Goal: Find specific page/section

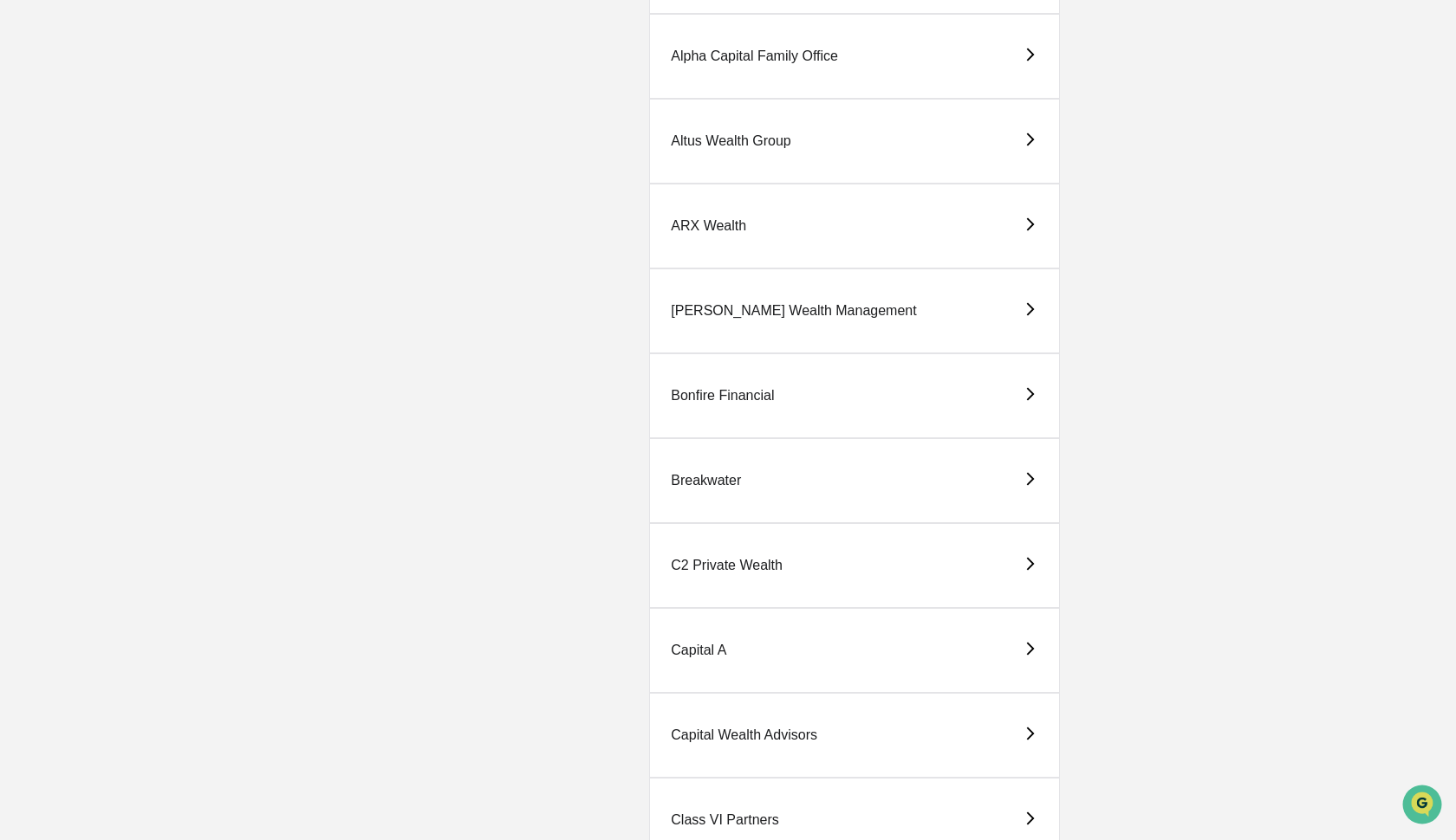
scroll to position [327, 0]
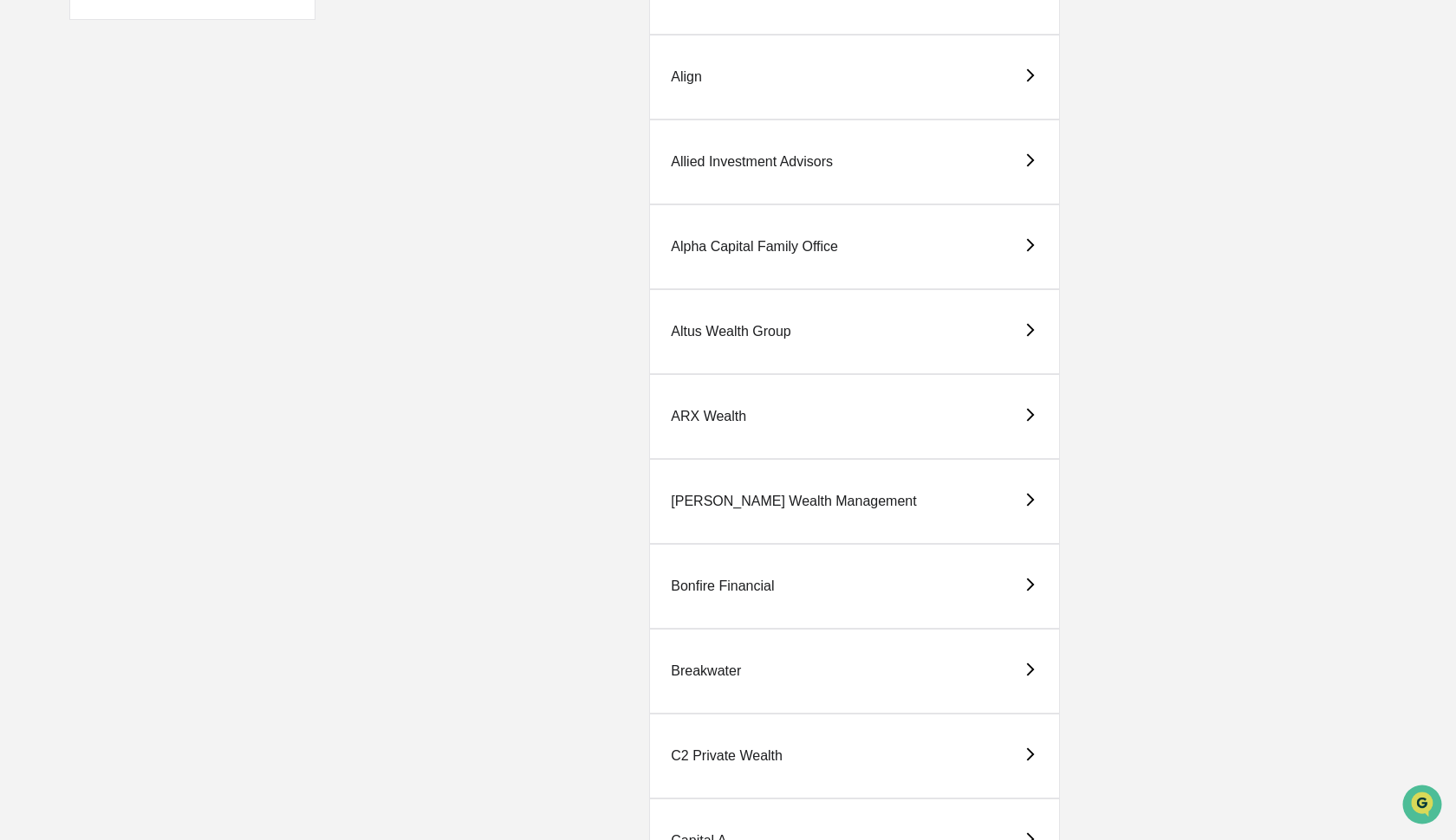
click at [707, 421] on div "ARX Wealth" at bounding box center [708, 416] width 76 height 16
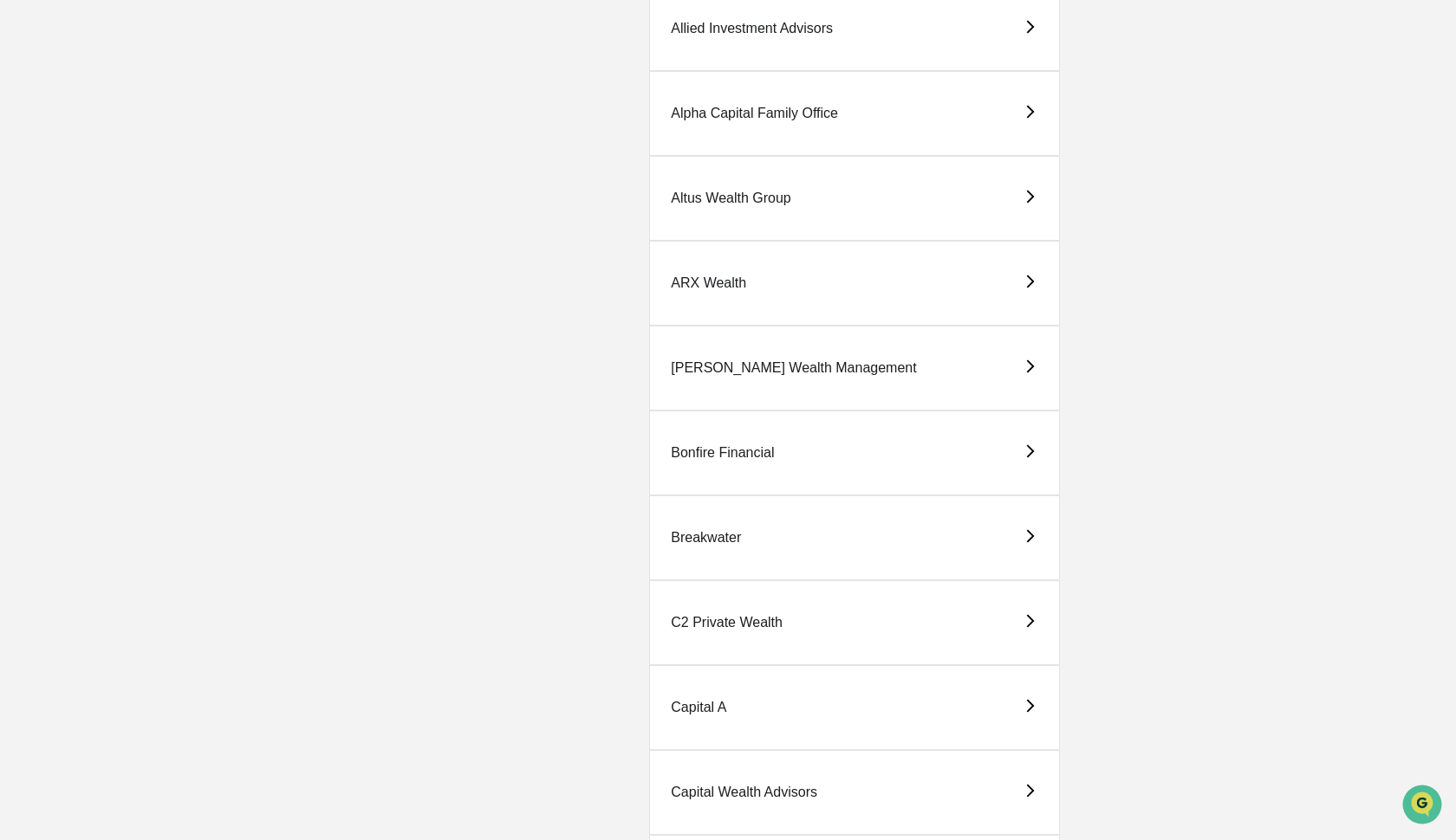
scroll to position [463, 0]
click at [752, 368] on div "[PERSON_NAME] Wealth Management" at bounding box center [794, 366] width 245 height 16
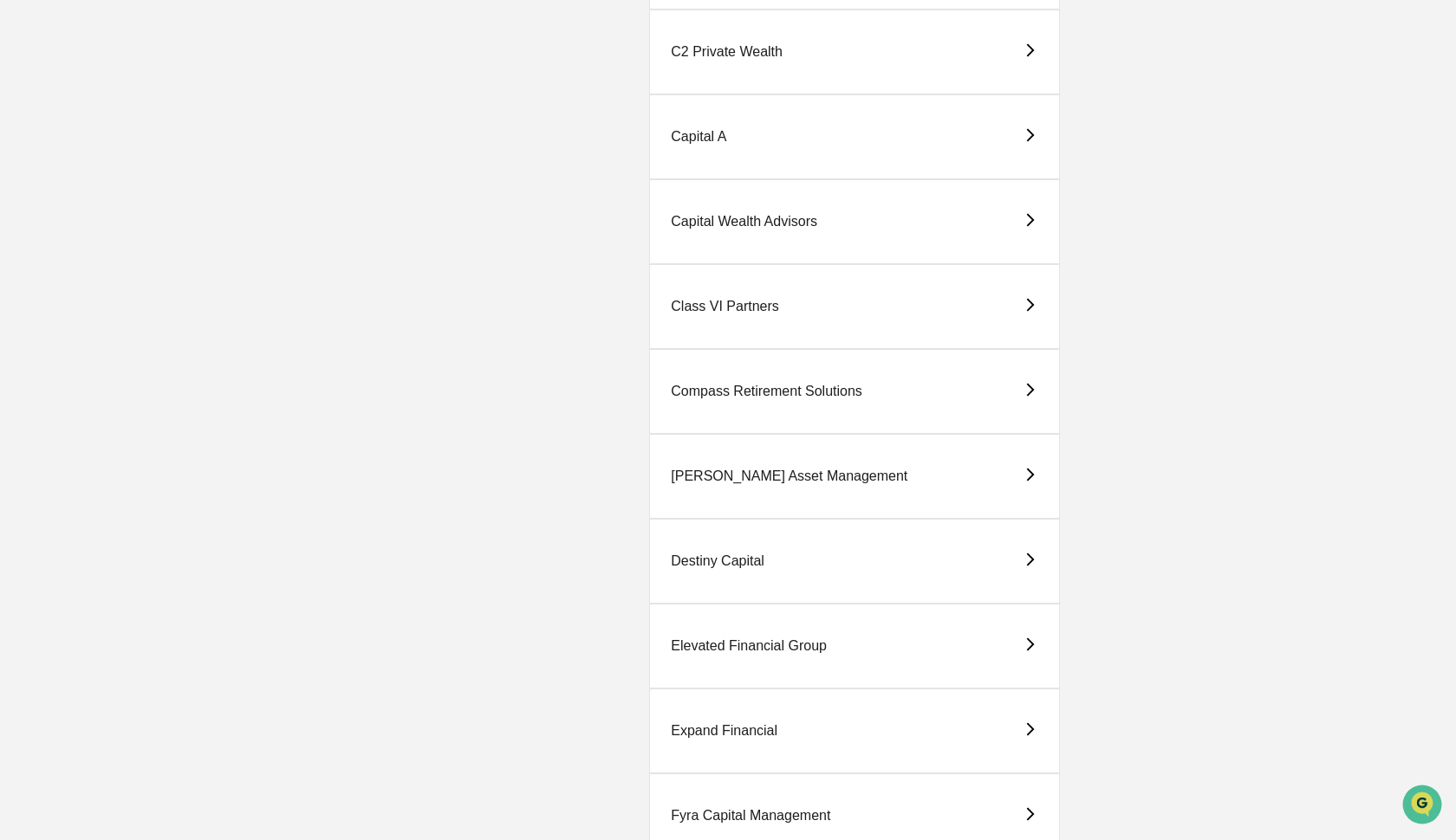
scroll to position [1035, 0]
click at [714, 215] on div "Capital Wealth Advisors" at bounding box center [744, 219] width 147 height 16
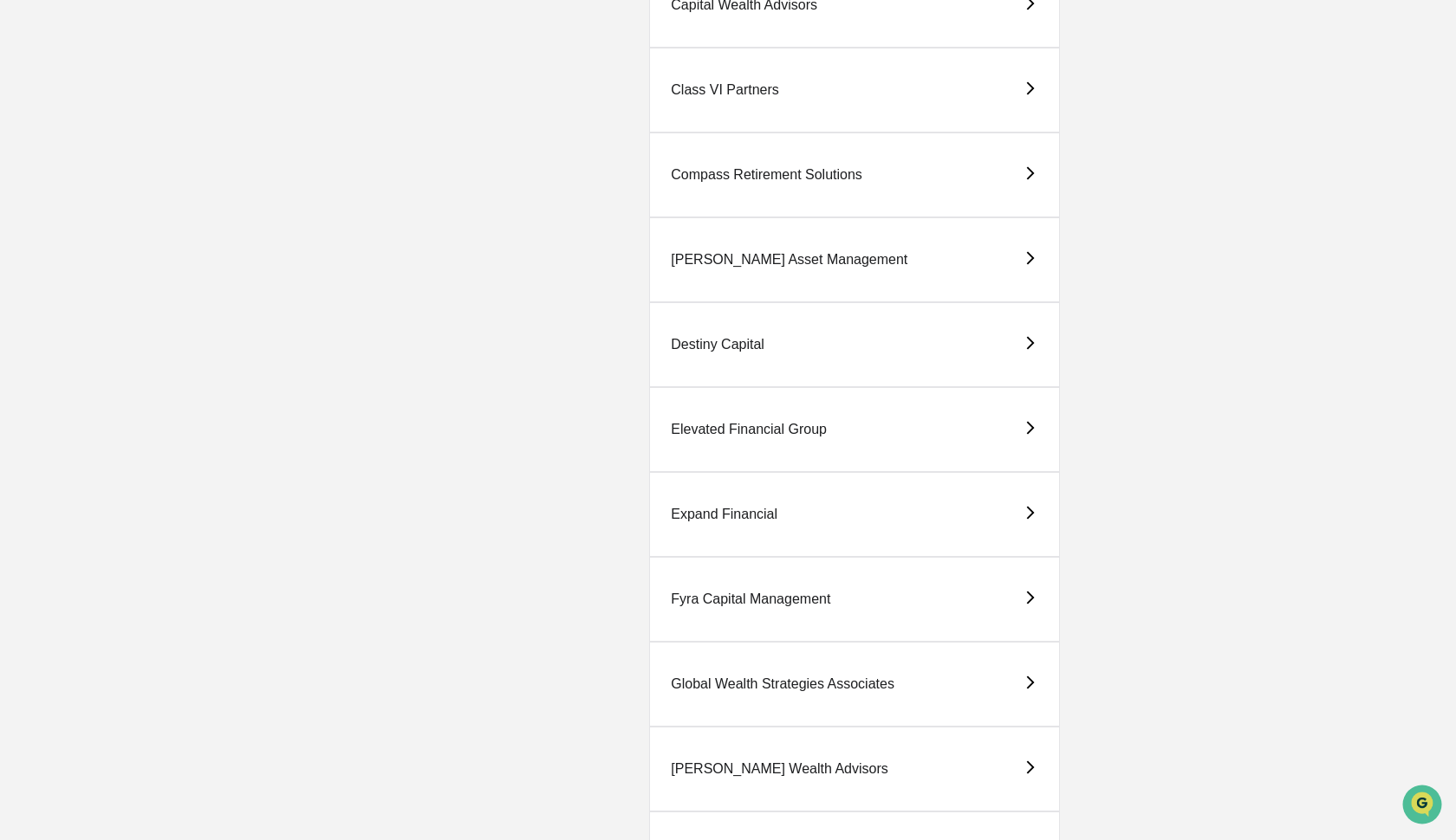
scroll to position [1207, 0]
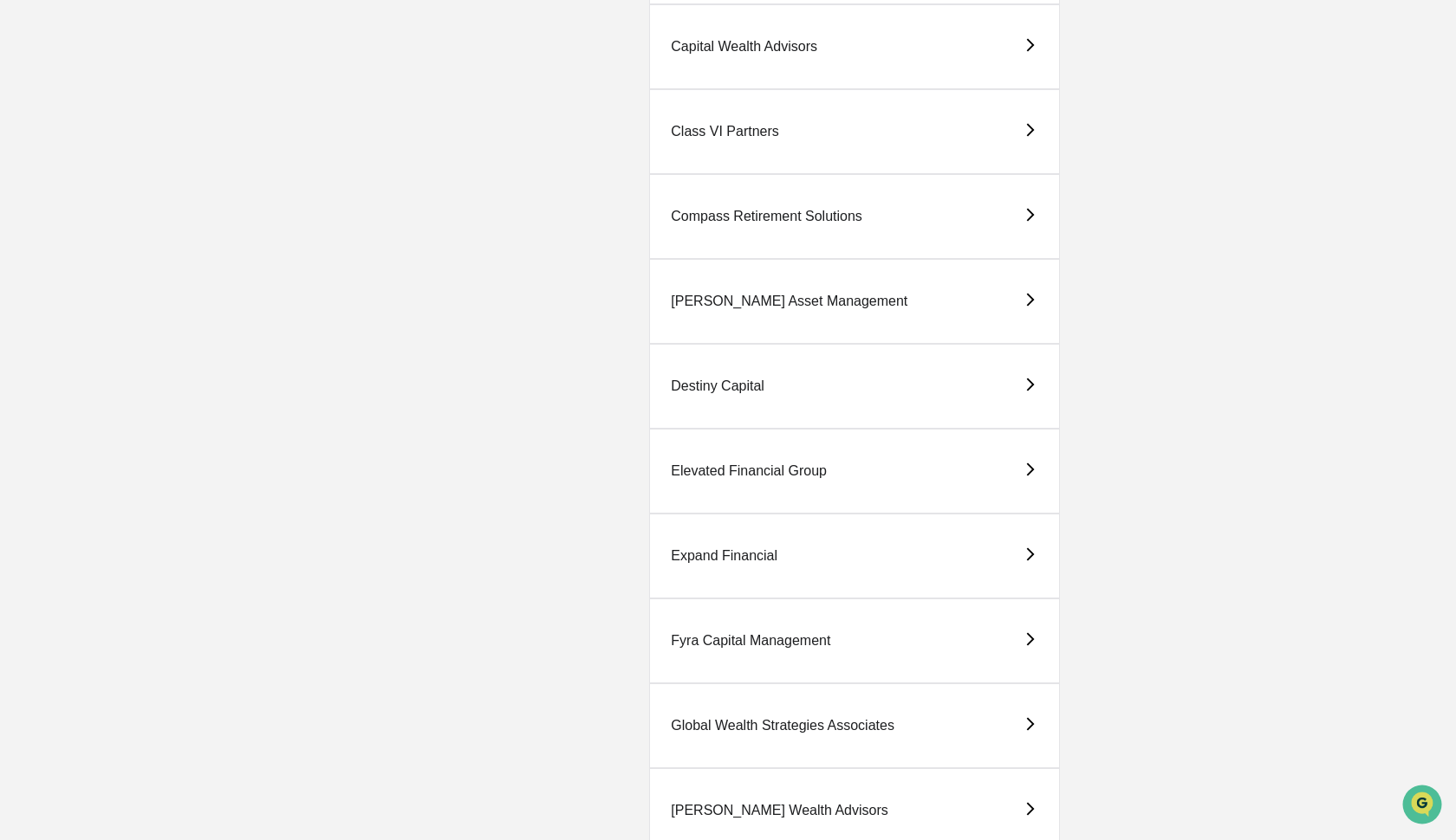
click at [789, 221] on div "Compass Retirement Solutions" at bounding box center [766, 216] width 192 height 16
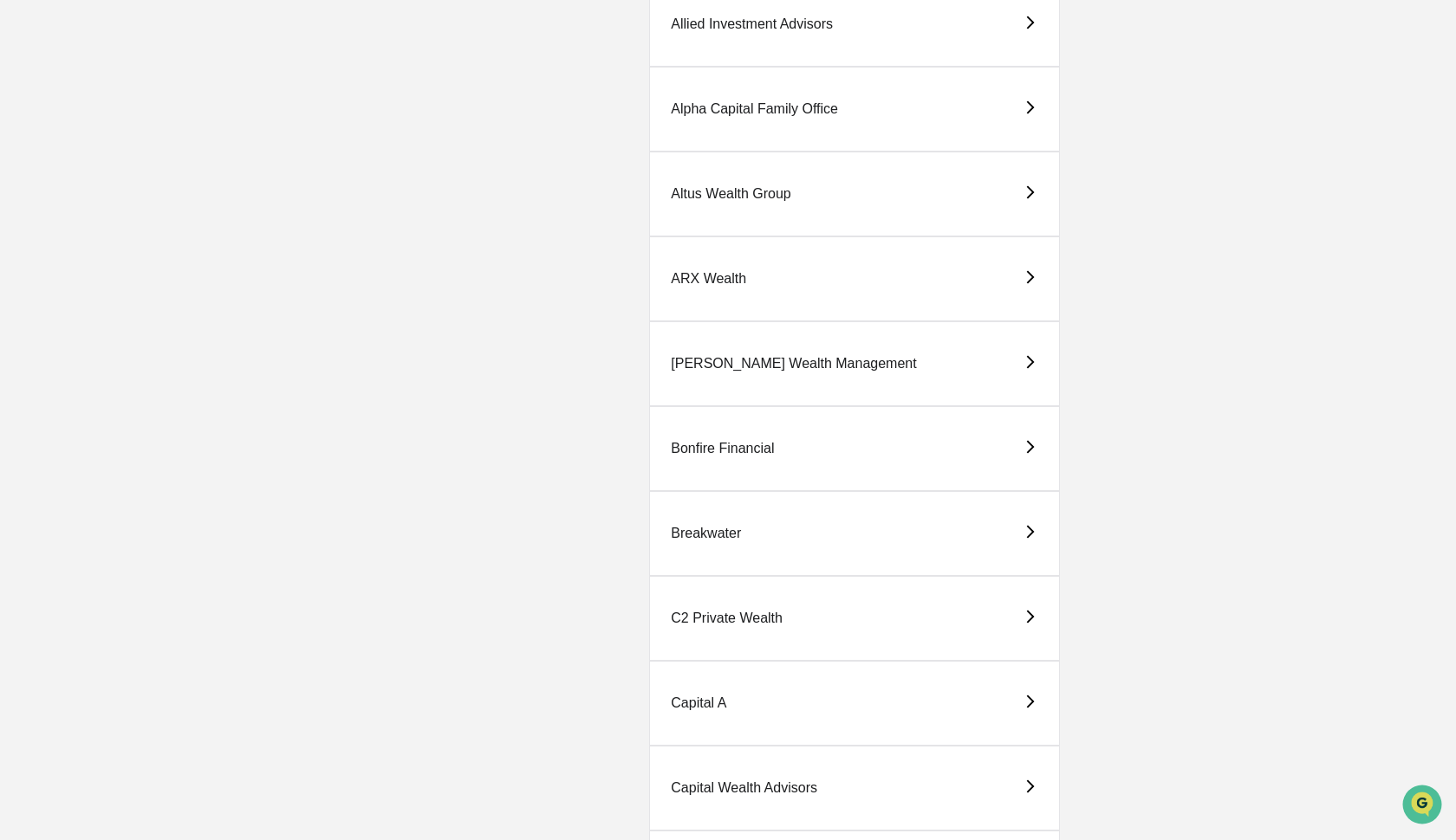
scroll to position [949, 0]
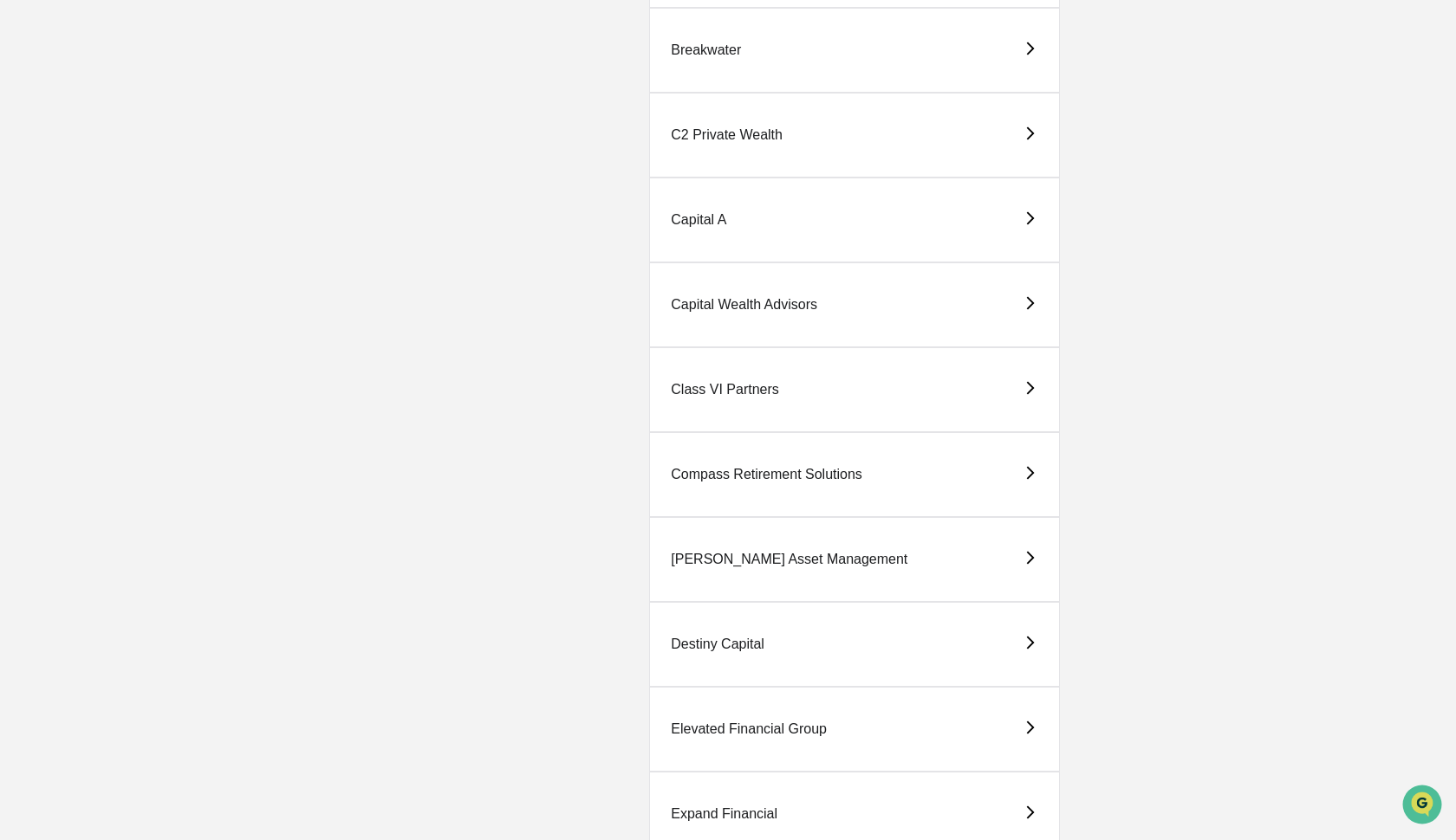
click at [701, 138] on div "C2 Private Wealth" at bounding box center [726, 135] width 111 height 16
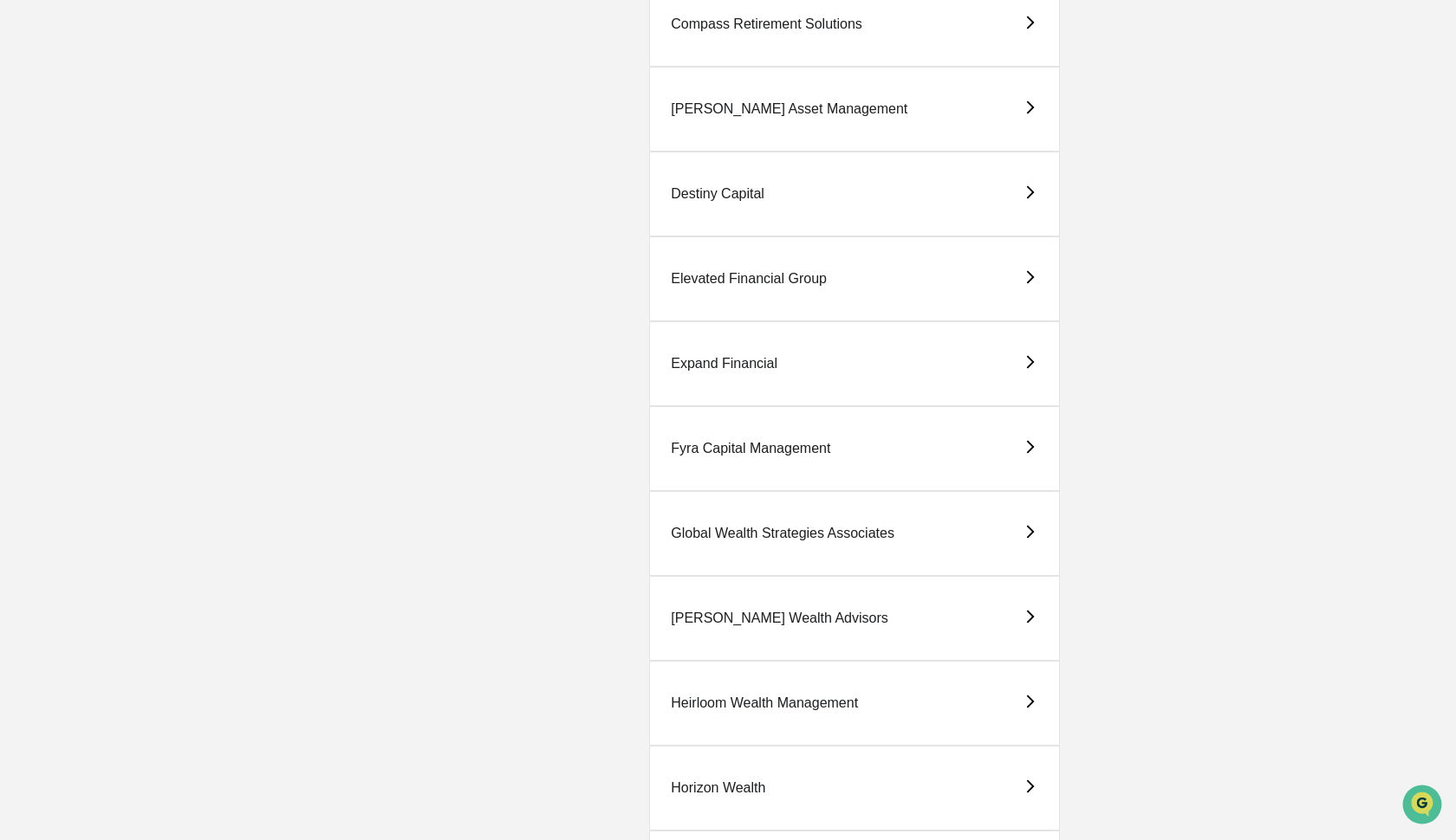
click at [695, 618] on div "[PERSON_NAME] Wealth Advisors" at bounding box center [779, 618] width 217 height 16
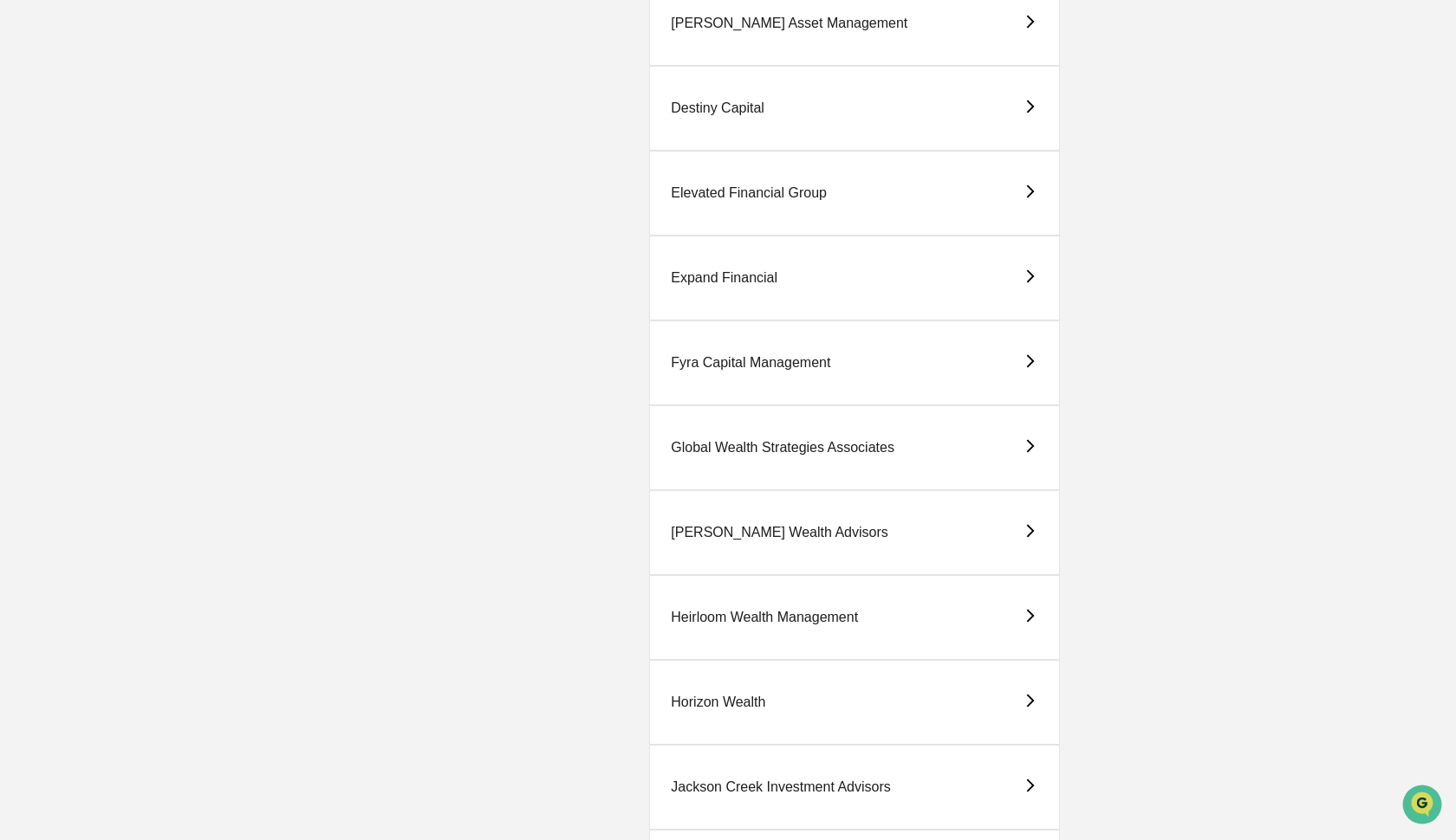
click at [727, 439] on div "Global Wealth Strategies Associates" at bounding box center [854, 447] width 411 height 85
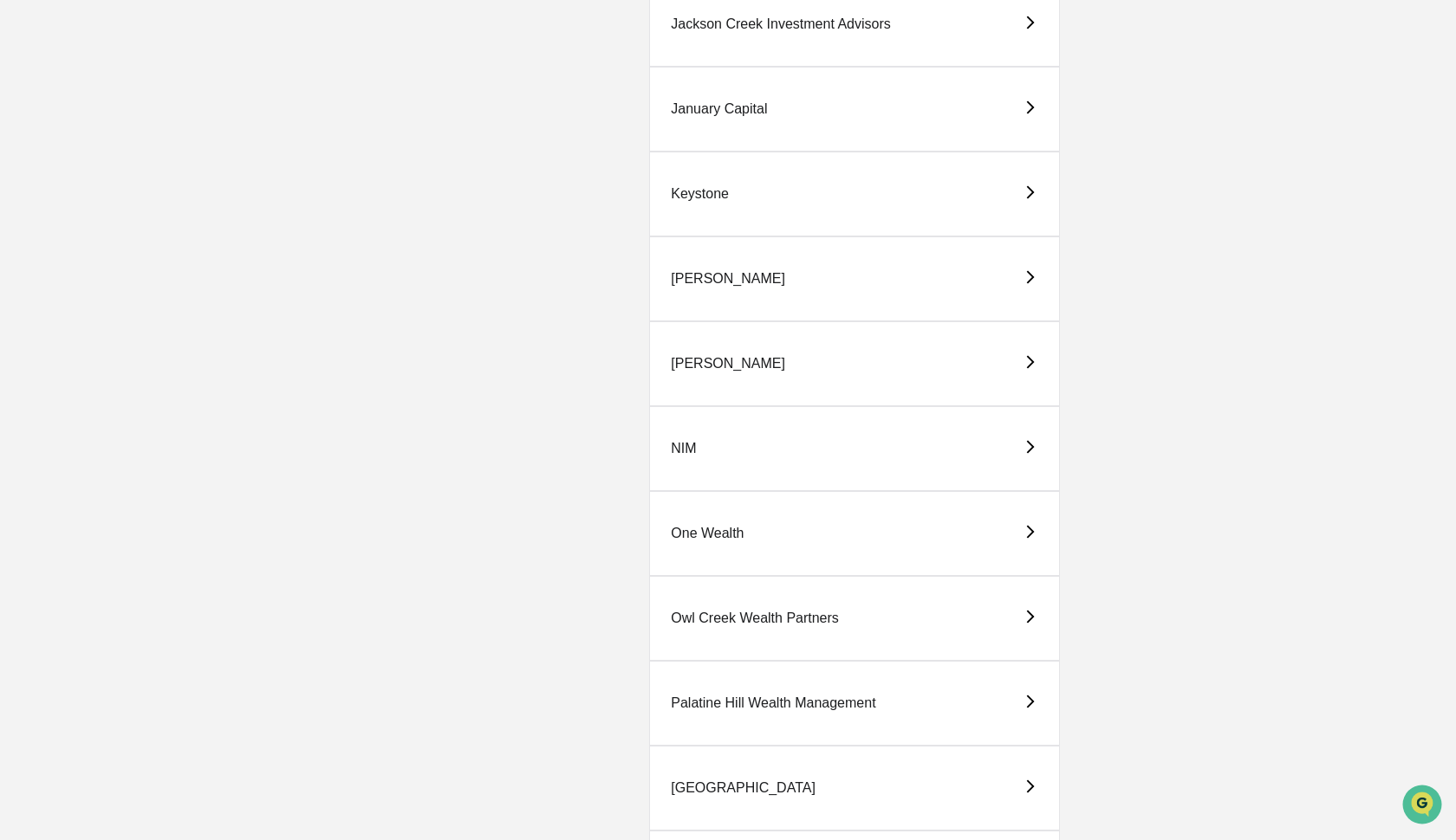
scroll to position [2370, 0]
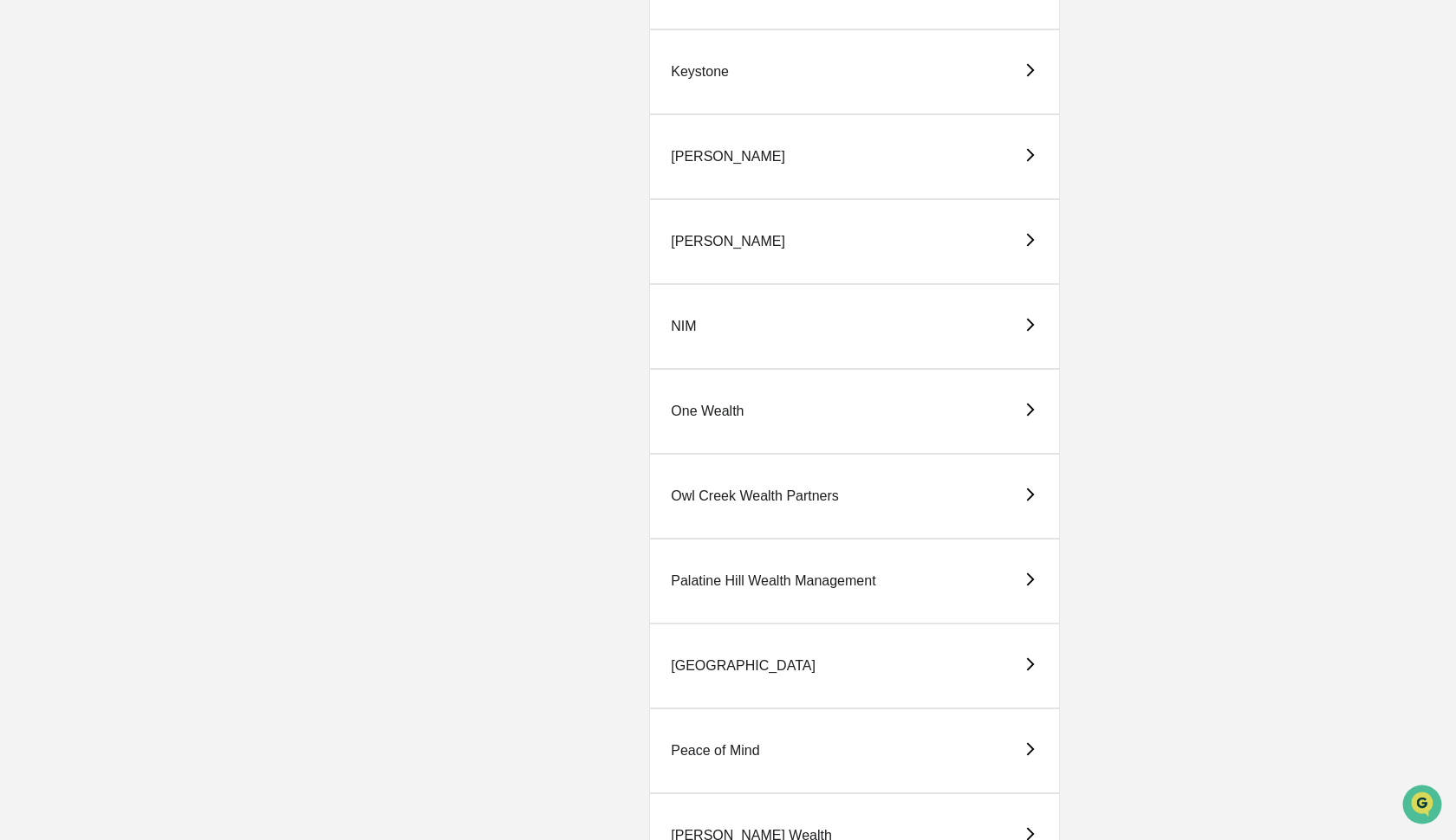
click at [725, 80] on div "Keystone" at bounding box center [700, 72] width 58 height 16
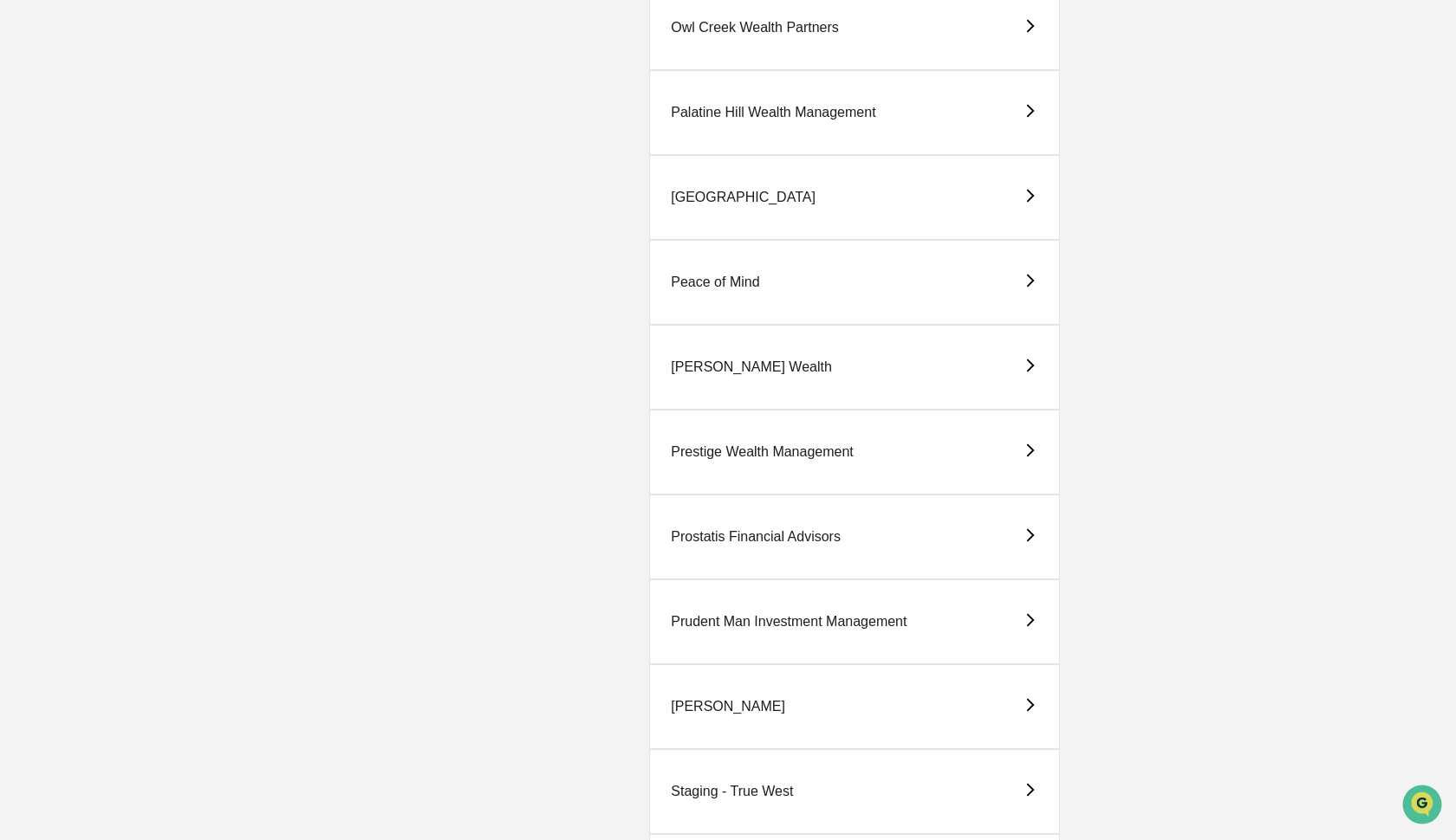
scroll to position [2854, 0]
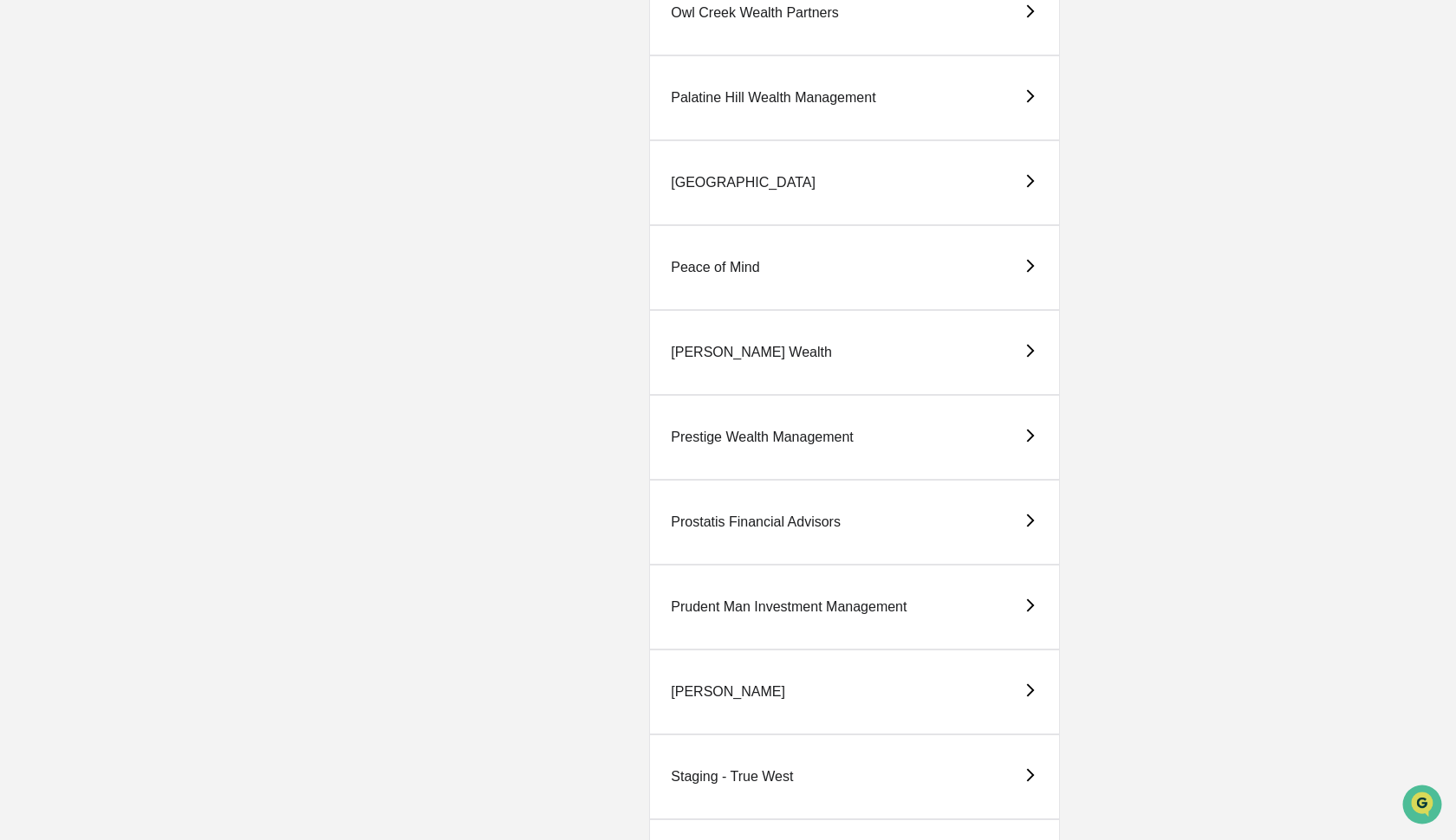
click at [738, 524] on div "Prostatis Financial Advisors" at bounding box center [756, 522] width 170 height 16
